Goal: Transaction & Acquisition: Purchase product/service

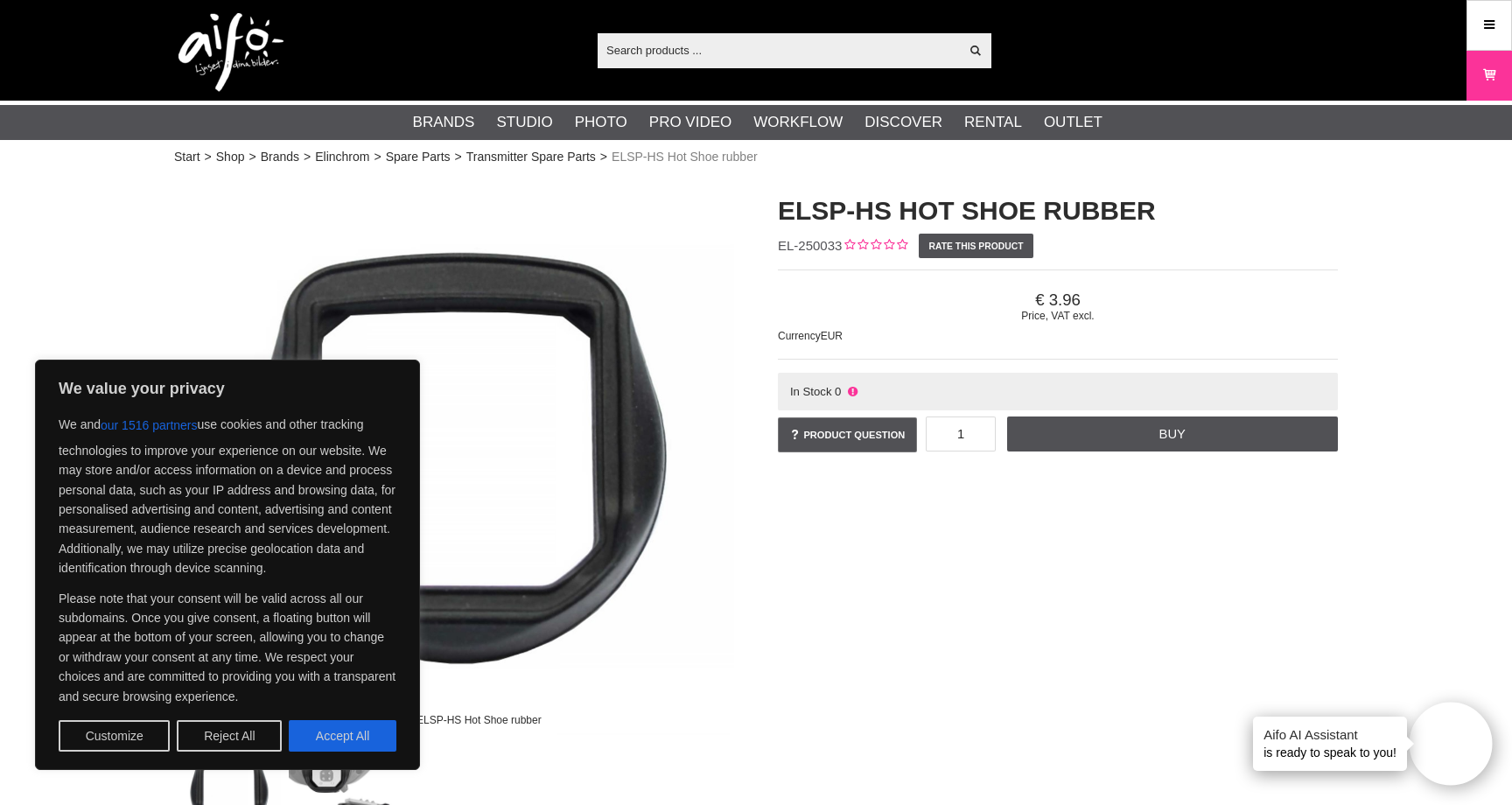
click at [682, 576] on img at bounding box center [453, 454] width 560 height 560
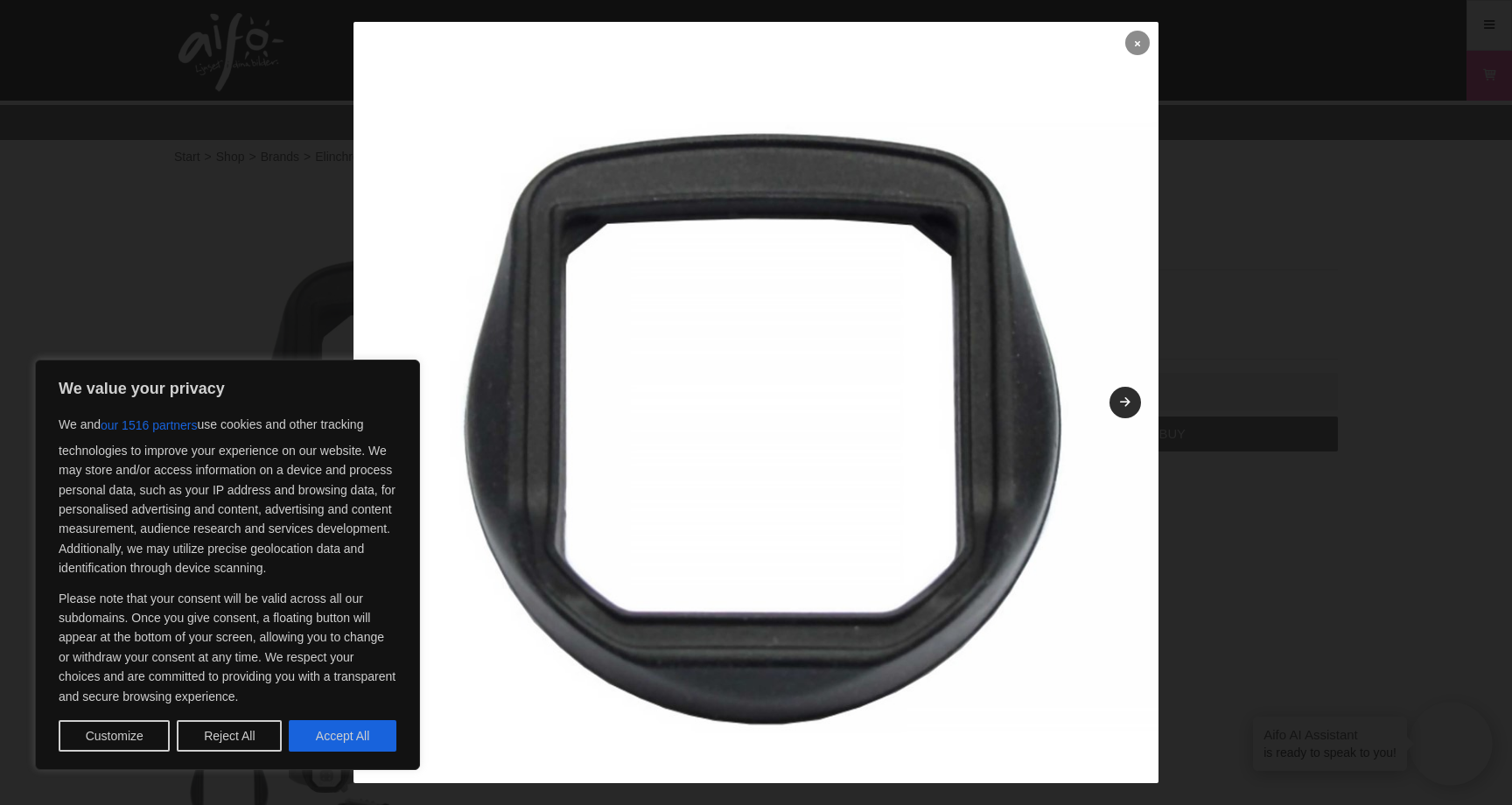
click at [1126, 45] on link at bounding box center [1137, 43] width 24 height 24
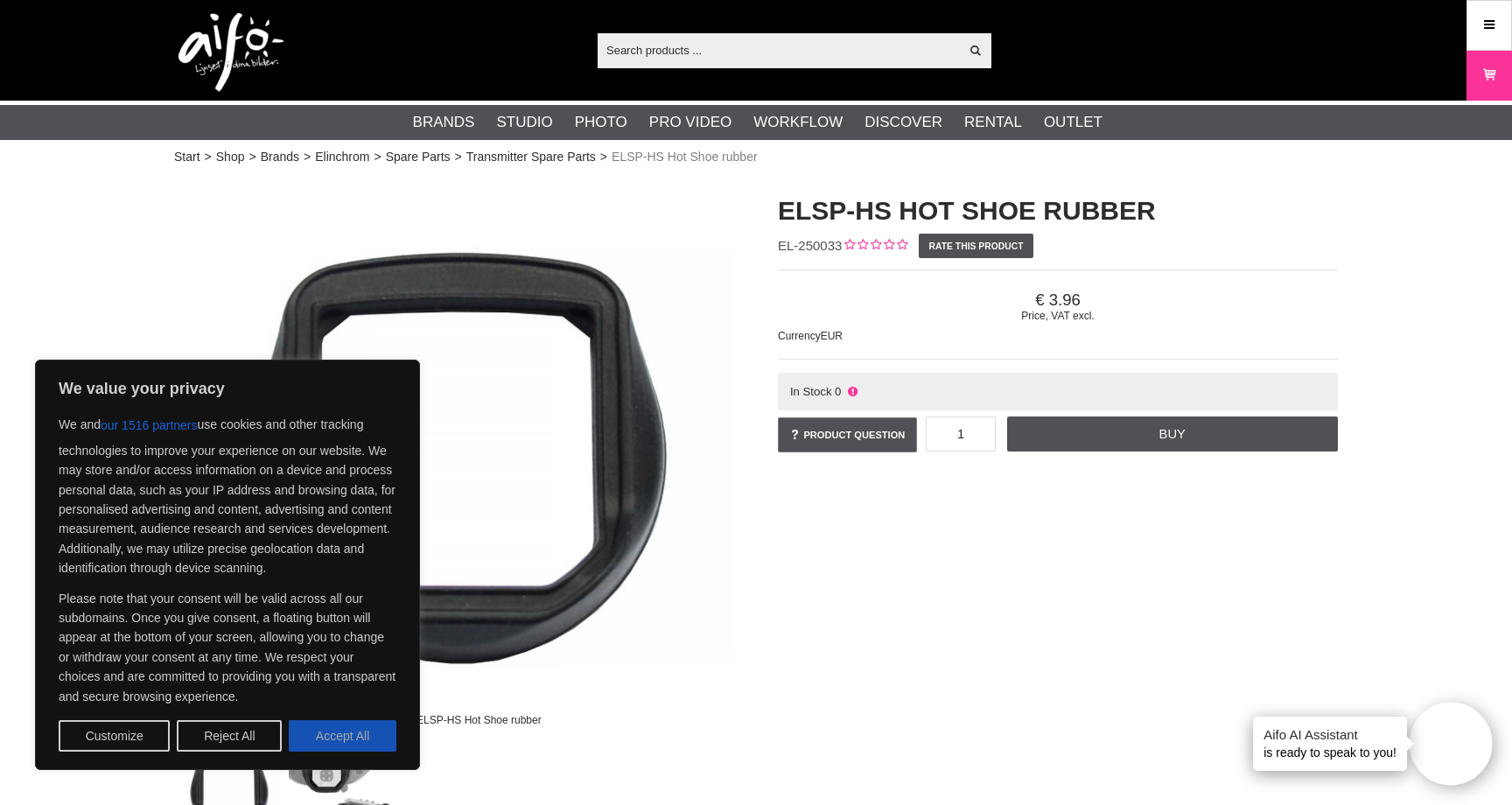
click at [366, 727] on button "Accept All" at bounding box center [342, 736] width 107 height 31
checkbox input "true"
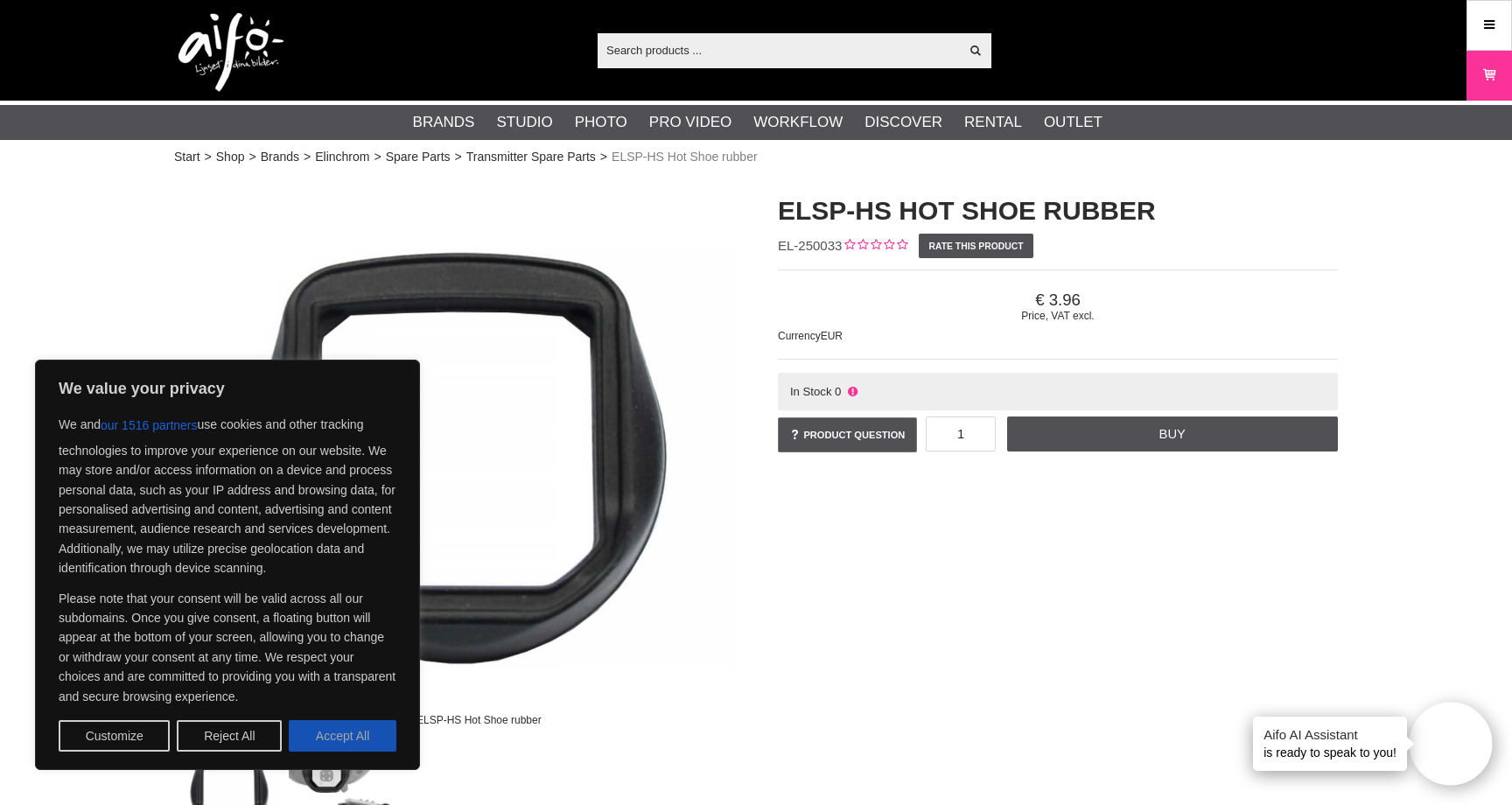
checkbox input "true"
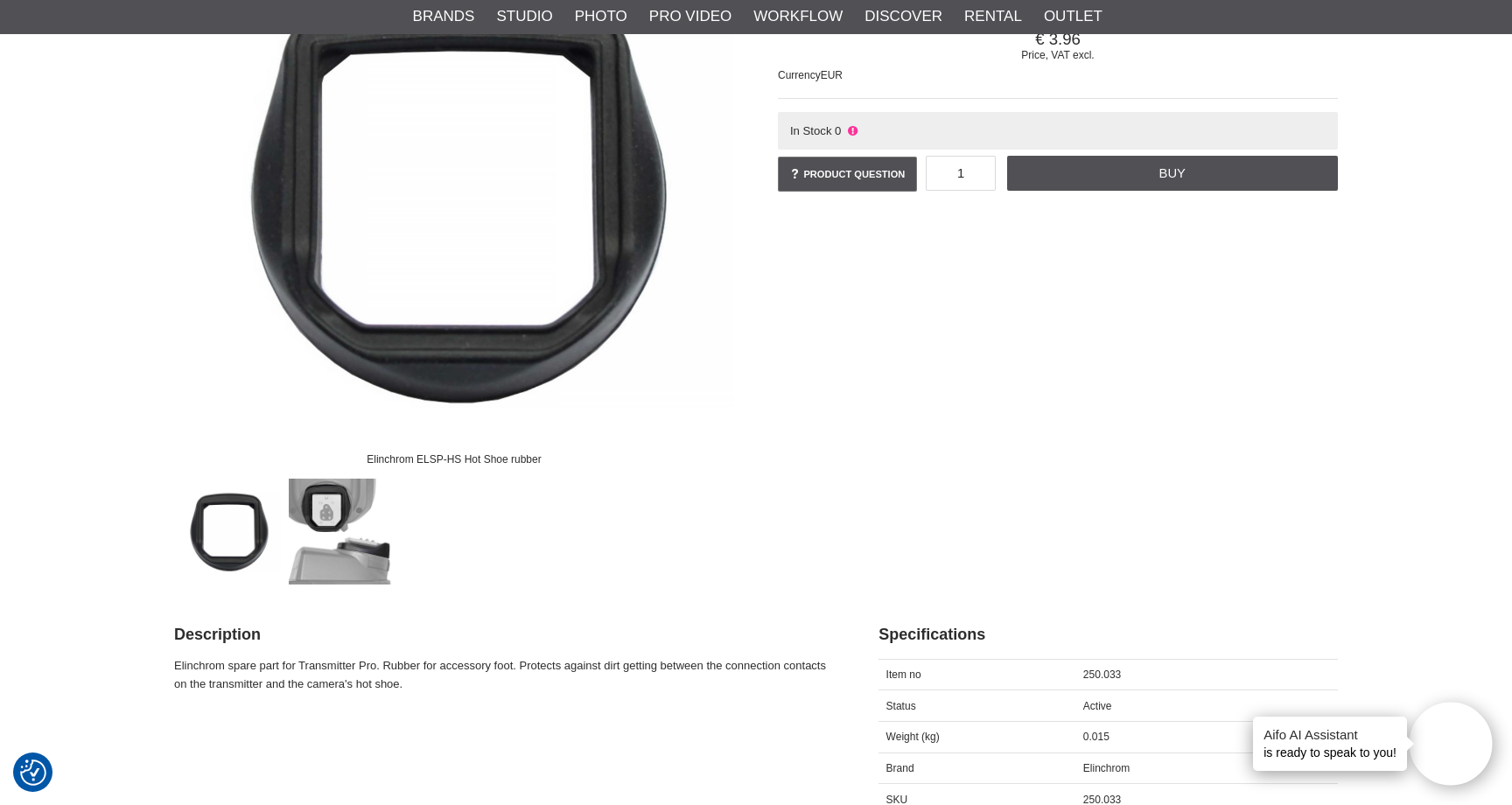
scroll to position [273, 0]
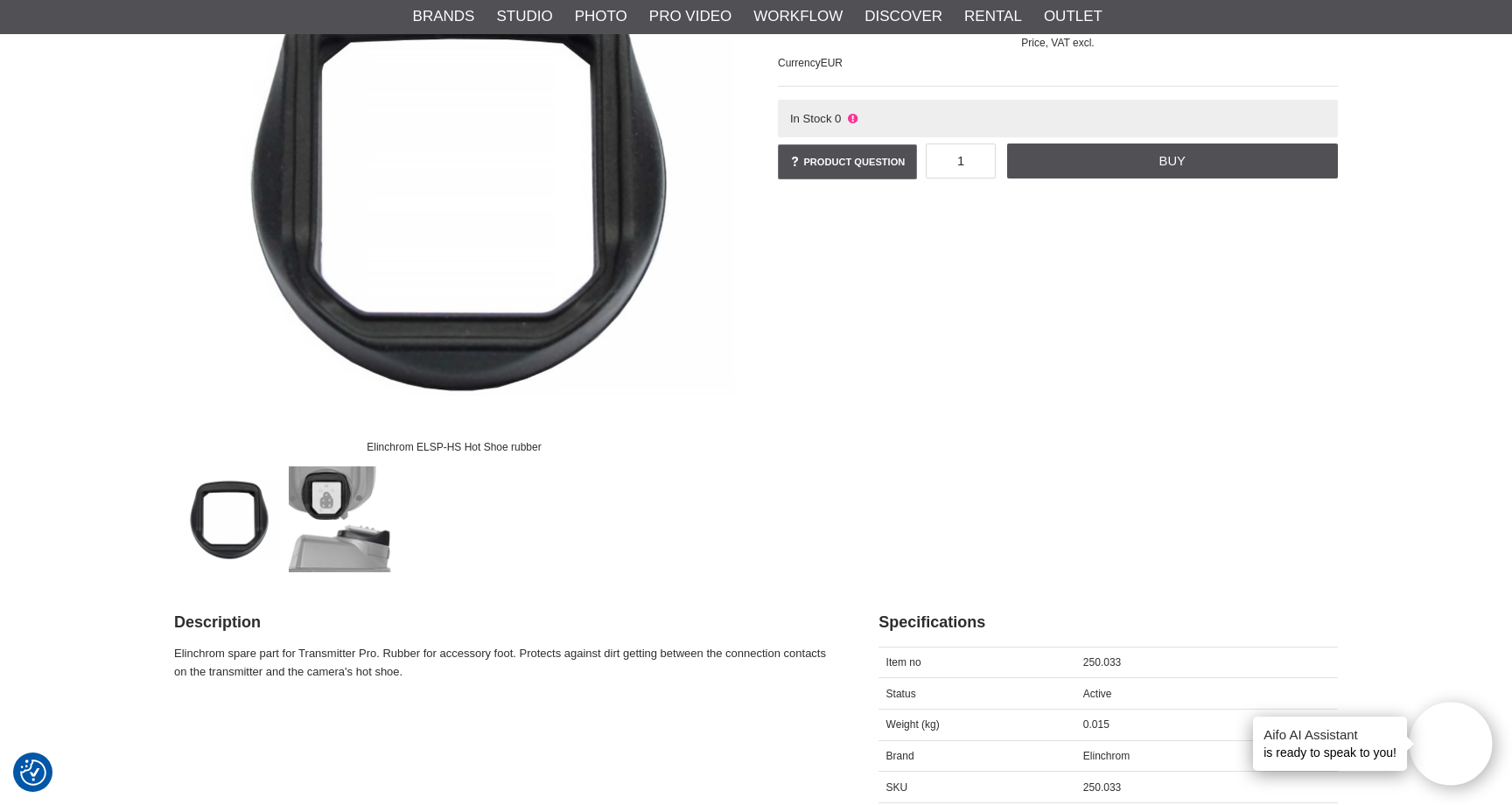
click at [348, 540] on img at bounding box center [341, 519] width 105 height 105
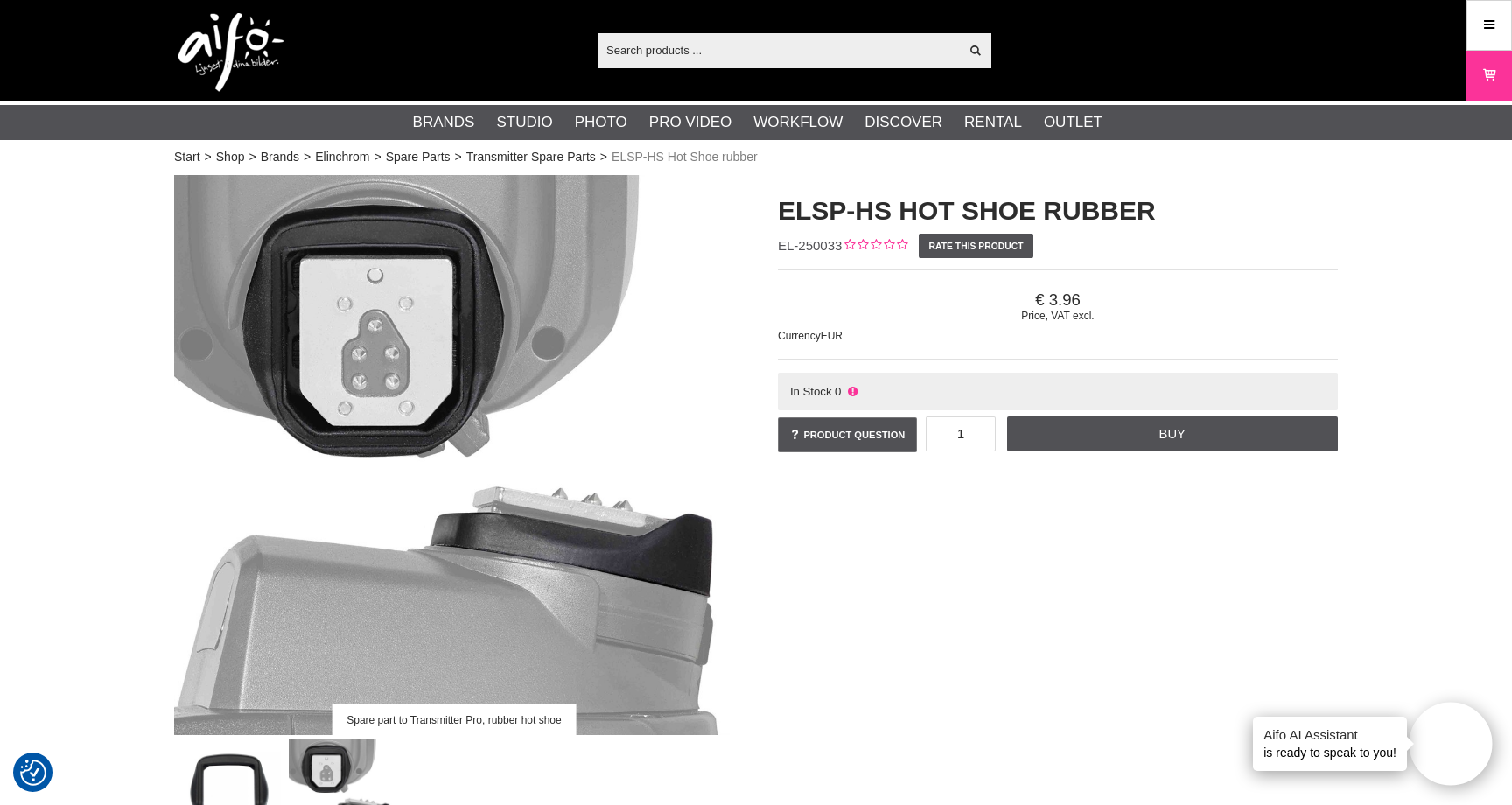
scroll to position [0, 0]
drag, startPoint x: 781, startPoint y: 246, endPoint x: 842, endPoint y: 251, distance: 61.2
click at [842, 251] on div "ELSP-HS Hot Shoe rubber EL-250033 Rate this product Price, VAT excl. 3.96 Curre…" at bounding box center [1058, 324] width 603 height 298
click at [841, 269] on div "Price, VAT excl. 3.96 Currency EUR" at bounding box center [1058, 314] width 560 height 90
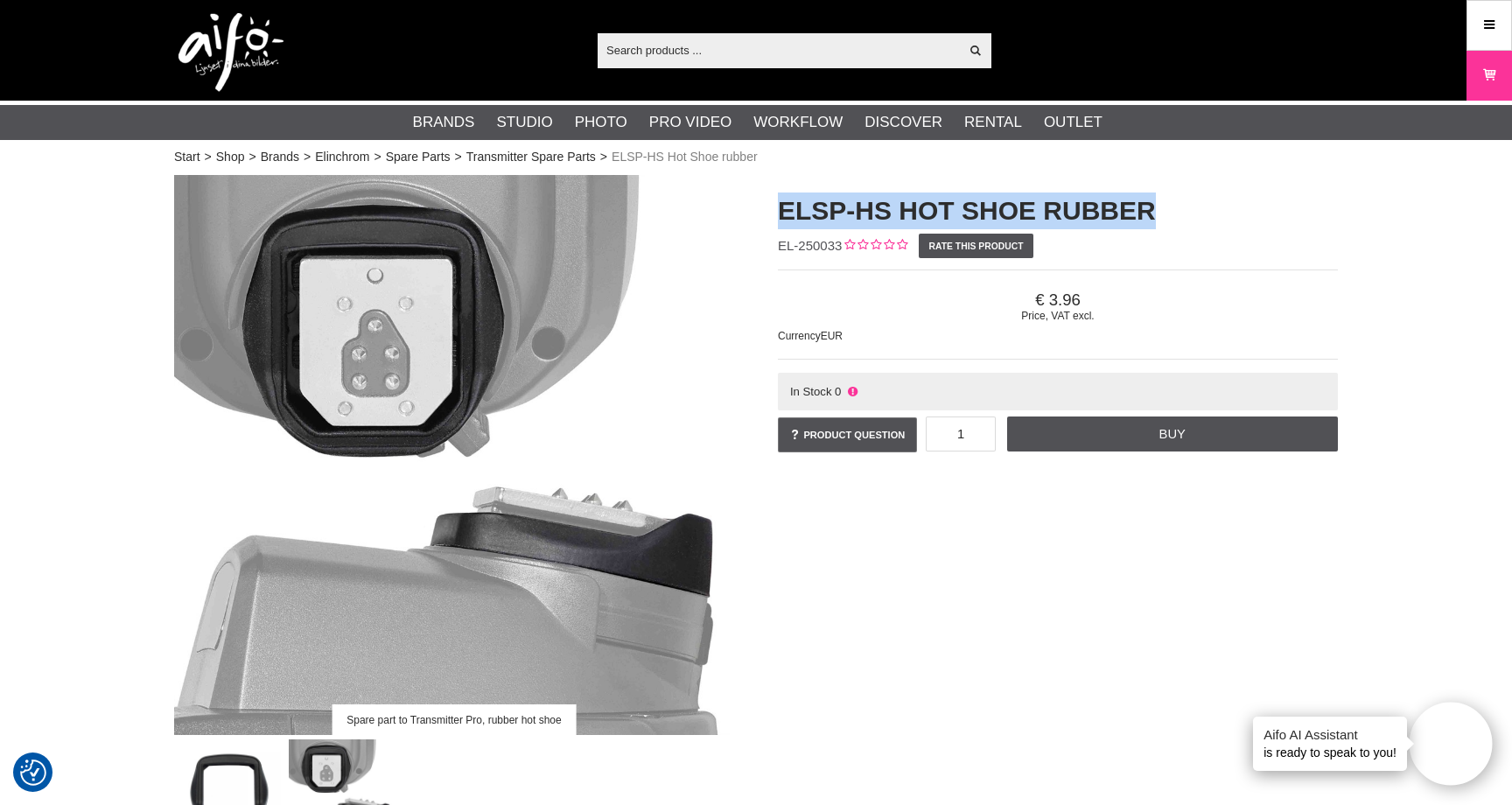
drag, startPoint x: 779, startPoint y: 204, endPoint x: 1151, endPoint y: 214, distance: 372.1
click at [1155, 212] on h1 "ELSP-HS Hot Shoe rubber" at bounding box center [1058, 211] width 560 height 37
copy h1 "ELSP-HS Hot Shoe rubber"
